Goal: Task Accomplishment & Management: Manage account settings

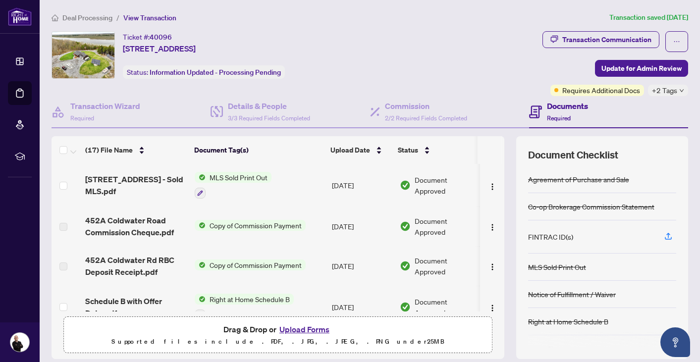
click at [96, 15] on span "Deal Processing" at bounding box center [87, 17] width 50 height 9
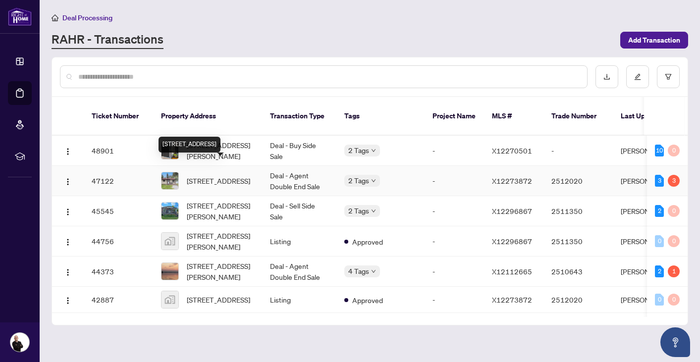
click at [207, 175] on span "[STREET_ADDRESS]" at bounding box center [218, 180] width 63 height 11
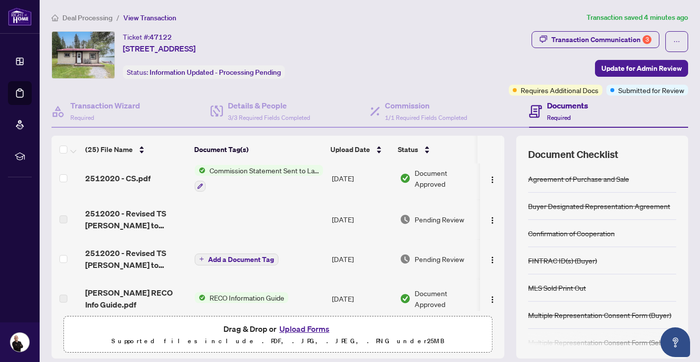
scroll to position [48, 0]
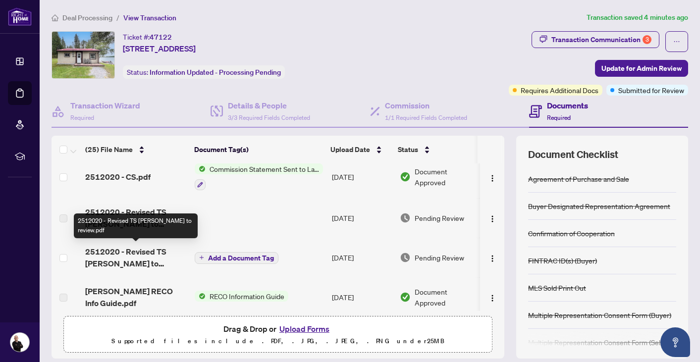
click at [150, 250] on span "2512020 - Revised TS [PERSON_NAME] to review.pdf" at bounding box center [136, 258] width 102 height 24
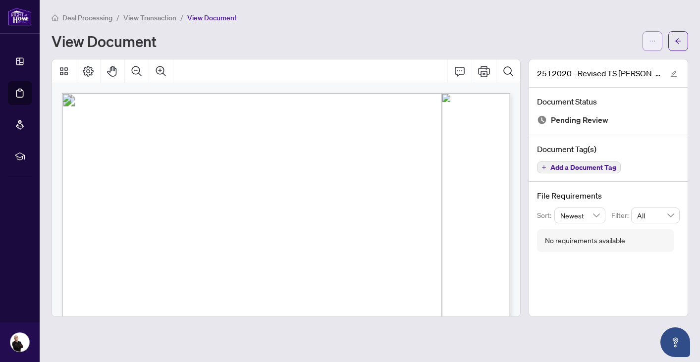
click at [653, 38] on icon "ellipsis" at bounding box center [652, 41] width 7 height 7
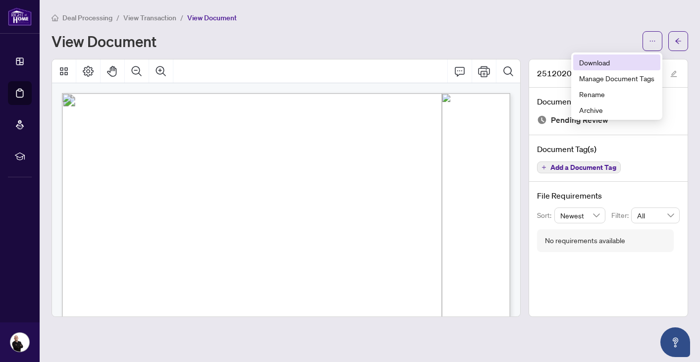
click at [602, 65] on span "Download" at bounding box center [616, 62] width 75 height 11
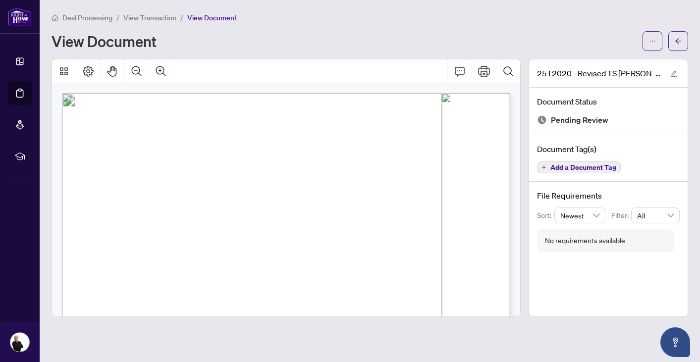
click at [147, 16] on span "View Transaction" at bounding box center [149, 17] width 53 height 9
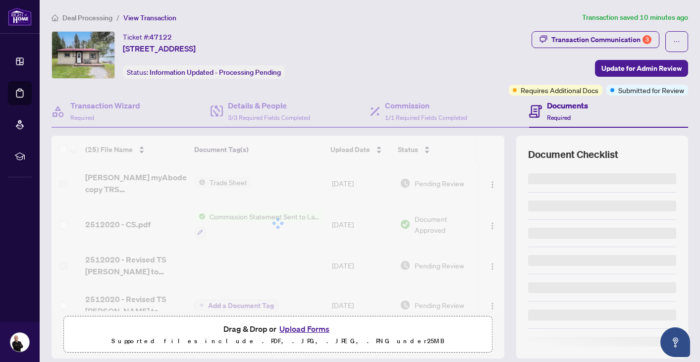
click at [304, 331] on button "Upload Forms" at bounding box center [305, 329] width 56 height 13
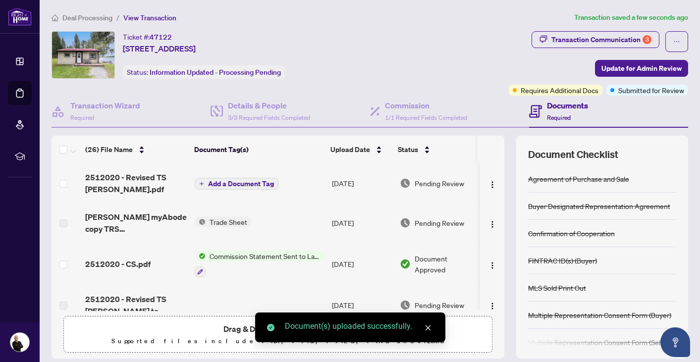
click at [269, 180] on span "Add a Document Tag" at bounding box center [241, 183] width 66 height 7
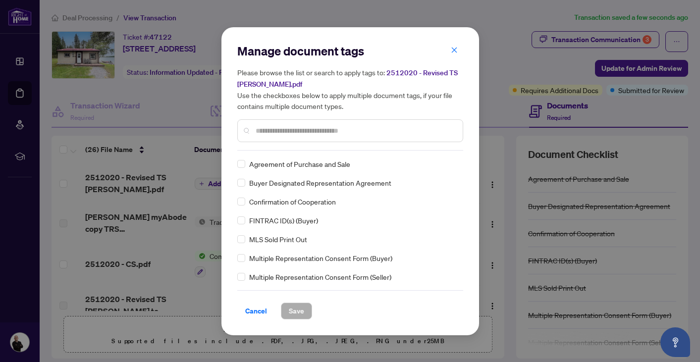
click at [282, 152] on div "Manage document tags Please browse the list or search to apply tags to: 2512020…" at bounding box center [350, 181] width 226 height 277
click at [282, 127] on input "text" at bounding box center [355, 130] width 199 height 11
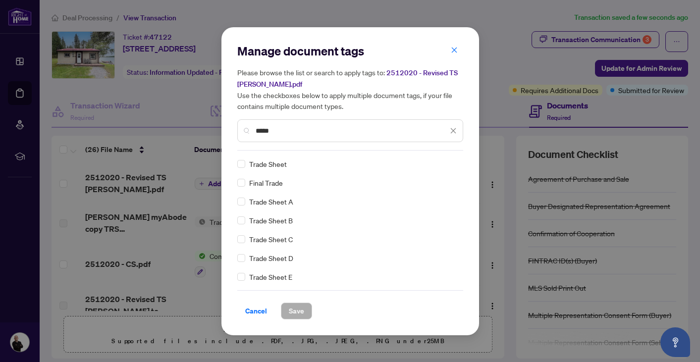
type input "*****"
click at [297, 308] on span "Save" at bounding box center [296, 311] width 15 height 16
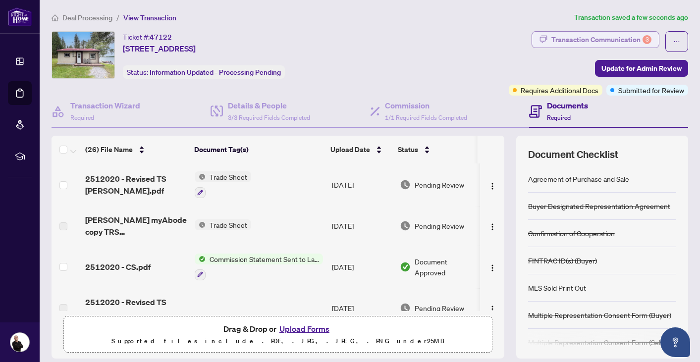
click at [570, 36] on div "Transaction Communication 3" at bounding box center [602, 40] width 100 height 16
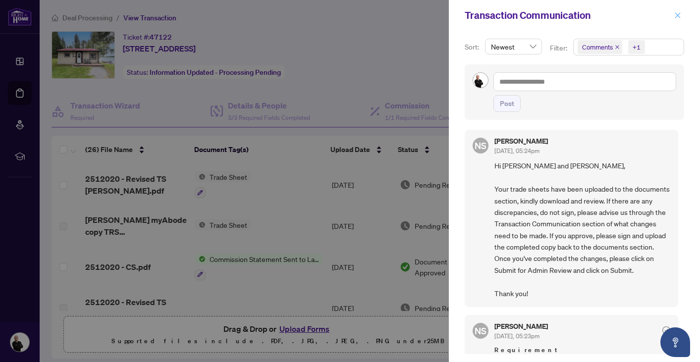
click at [679, 18] on icon "close" at bounding box center [677, 15] width 7 height 7
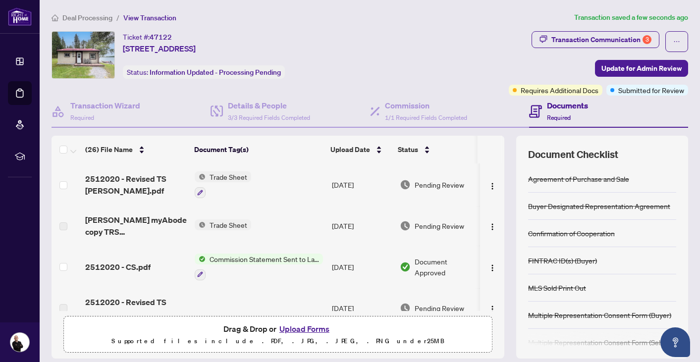
click at [443, 42] on div "Ticket #: 47122 [STREET_ADDRESS] Status: Information Updated - Processing Pendi…" at bounding box center [278, 55] width 453 height 48
click at [89, 16] on span "Deal Processing" at bounding box center [87, 17] width 50 height 9
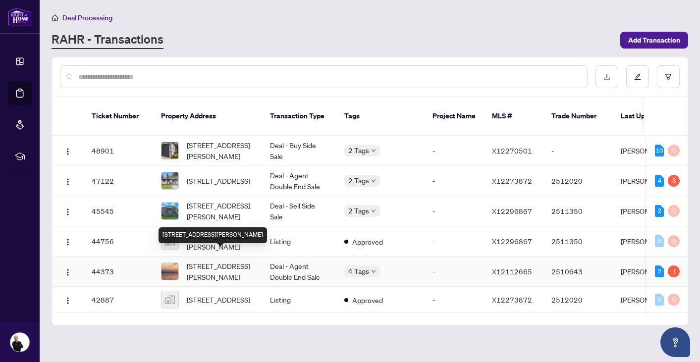
drag, startPoint x: 212, startPoint y: 231, endPoint x: 209, endPoint y: 264, distance: 32.8
click at [209, 264] on body "Dashboard Deal Processing Mortgage Referrals rLearning [PERSON_NAME] [PERSON_NA…" at bounding box center [350, 181] width 700 height 362
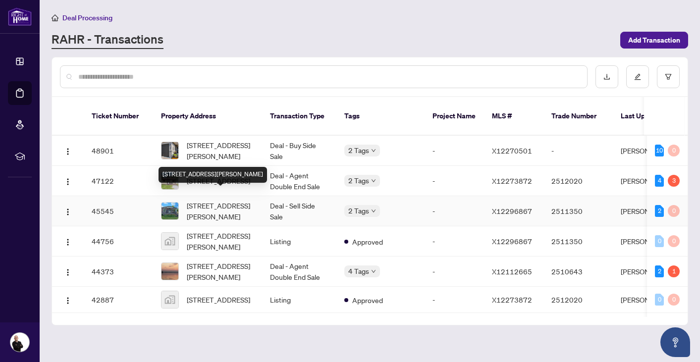
click at [214, 200] on span "[STREET_ADDRESS][PERSON_NAME]" at bounding box center [220, 211] width 67 height 22
